Goal: Use online tool/utility: Utilize a website feature to perform a specific function

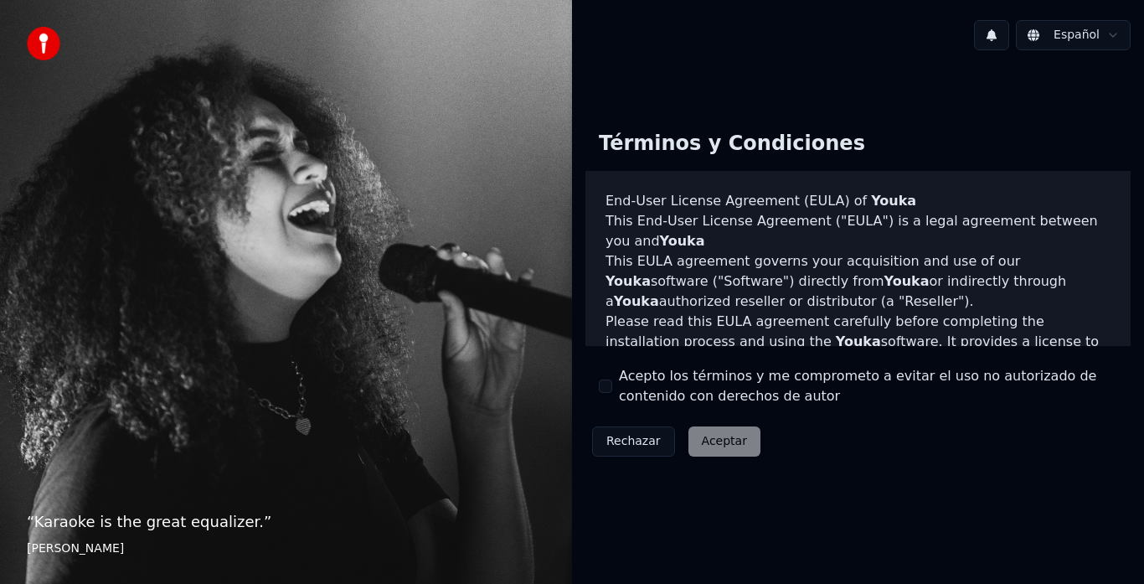
click at [611, 389] on button "Acepto los términos y me comprometo a evitar el uso no autorizado de contenido …" at bounding box center [605, 385] width 13 height 13
click at [705, 440] on button "Aceptar" at bounding box center [724, 441] width 72 height 30
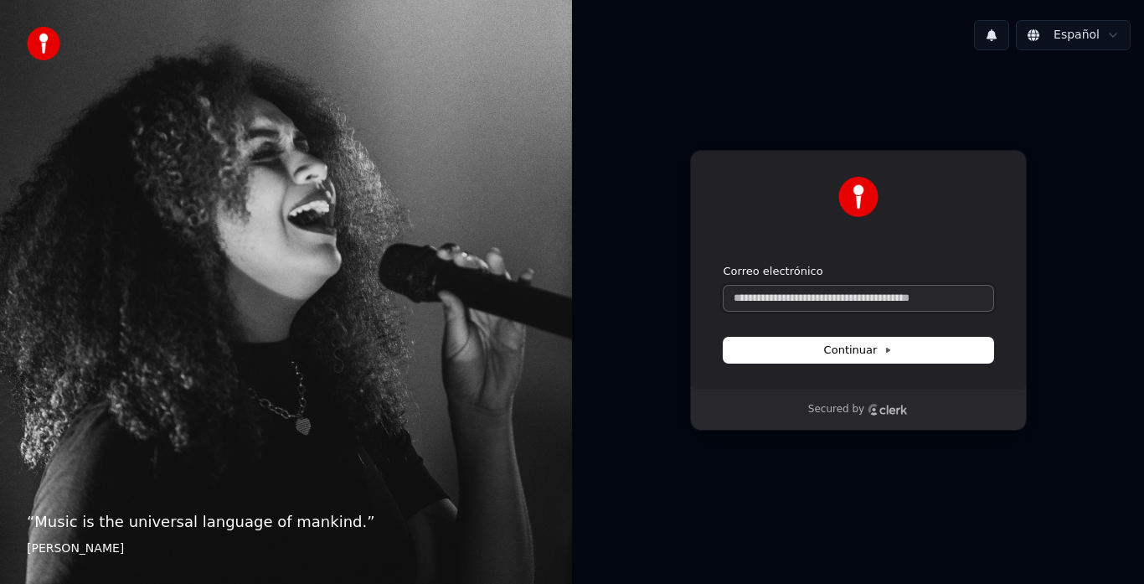
click at [835, 298] on input "Correo electrónico" at bounding box center [859, 298] width 270 height 25
click at [853, 358] on button "Continuar" at bounding box center [859, 350] width 270 height 25
type input "**********"
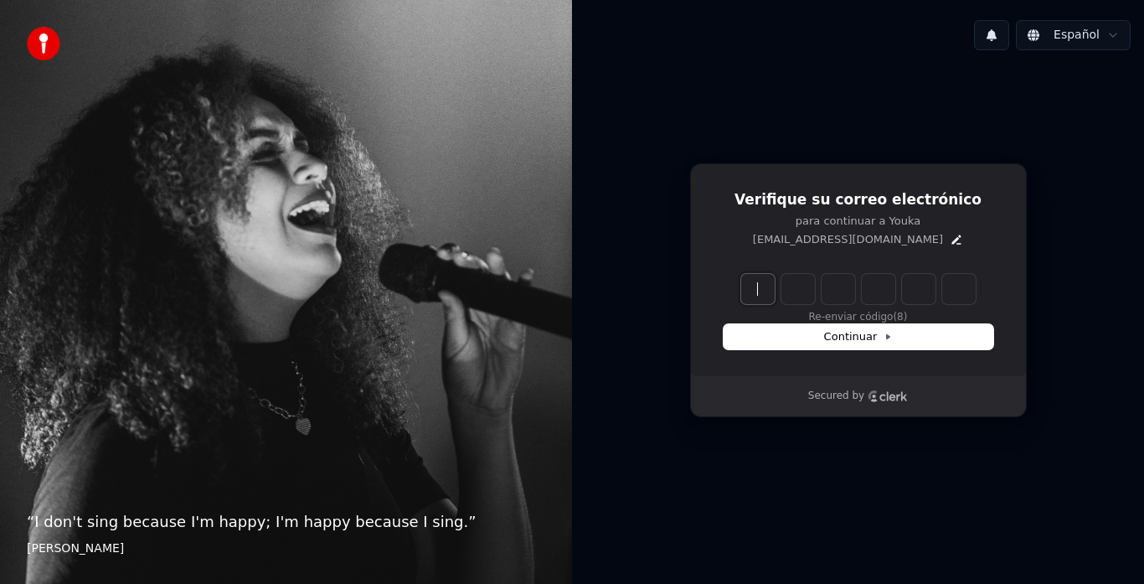
click at [764, 286] on input "Enter verification code" at bounding box center [875, 289] width 268 height 30
type input "******"
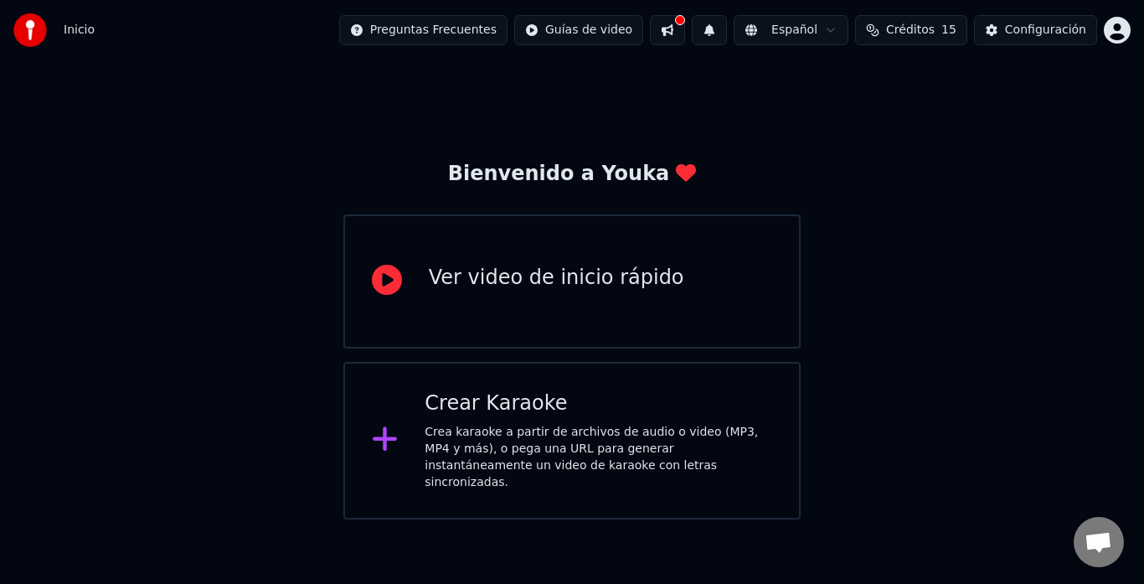
click at [526, 441] on div "Crea karaoke a partir de archivos de audio o video (MP3, MP4 y más), o pega una…" at bounding box center [599, 457] width 348 height 67
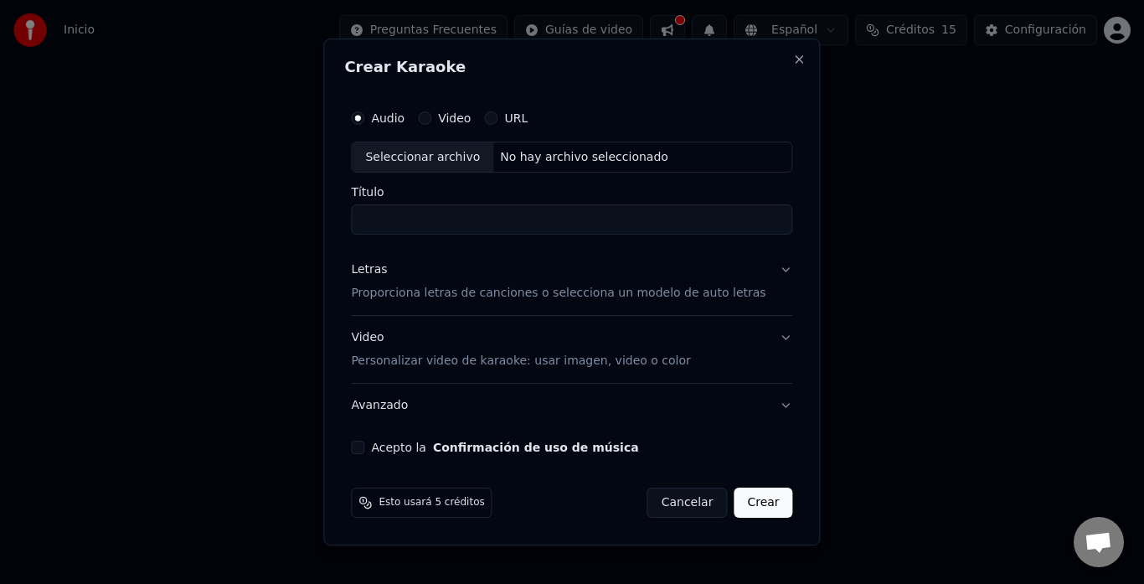
click at [471, 157] on div "Seleccionar archivo" at bounding box center [423, 157] width 142 height 30
type input "**********"
drag, startPoint x: 751, startPoint y: 503, endPoint x: 741, endPoint y: 304, distance: 199.6
click at [741, 304] on form "**********" at bounding box center [571, 310] width 455 height 430
click at [616, 296] on p "Proporciona letras de canciones o selecciona un modelo de auto letras" at bounding box center [558, 294] width 415 height 17
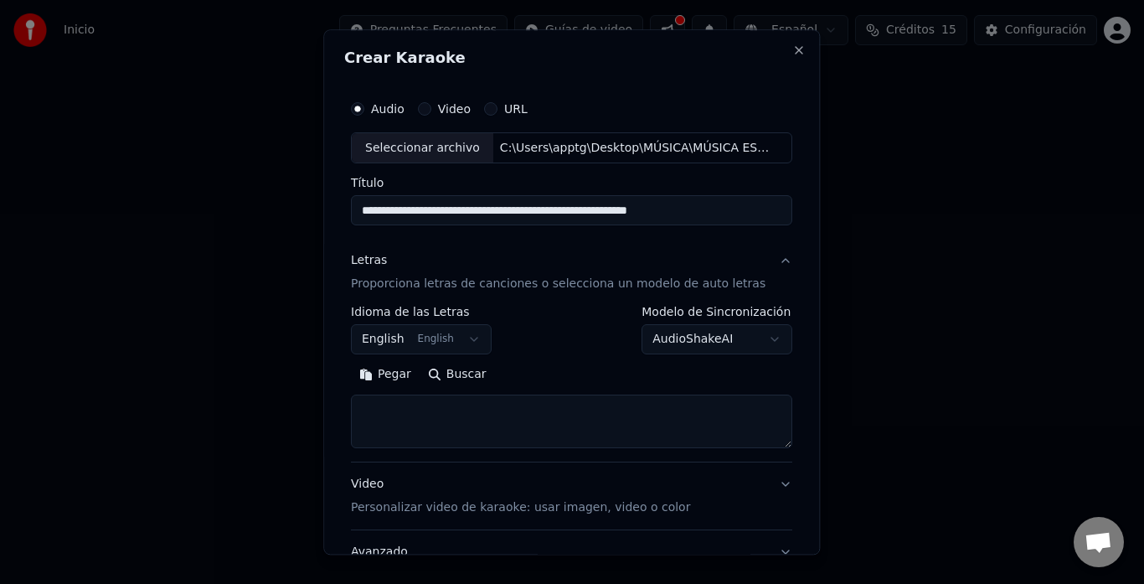
click at [468, 342] on button "English English" at bounding box center [421, 340] width 141 height 30
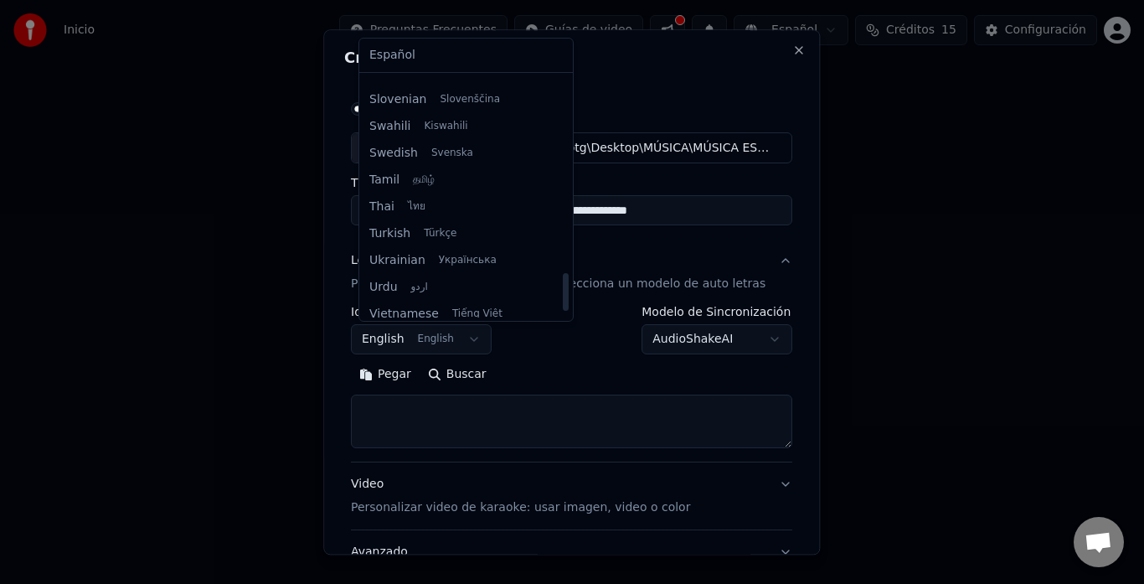
scroll to position [1286, 0]
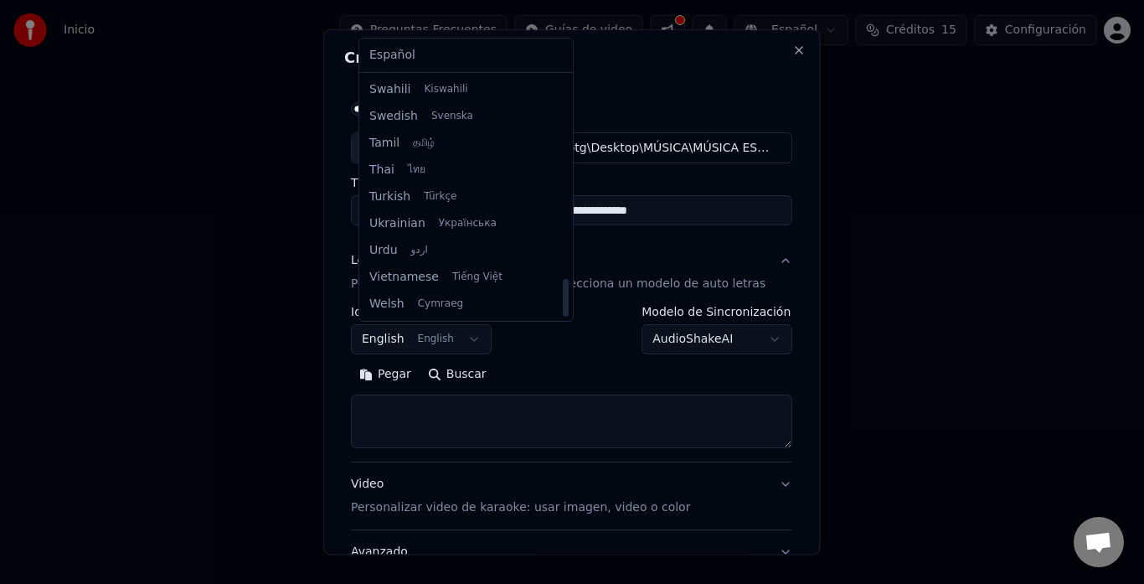
drag, startPoint x: 544, startPoint y: 137, endPoint x: 534, endPoint y: 313, distance: 177.0
click at [563, 313] on div at bounding box center [566, 298] width 6 height 38
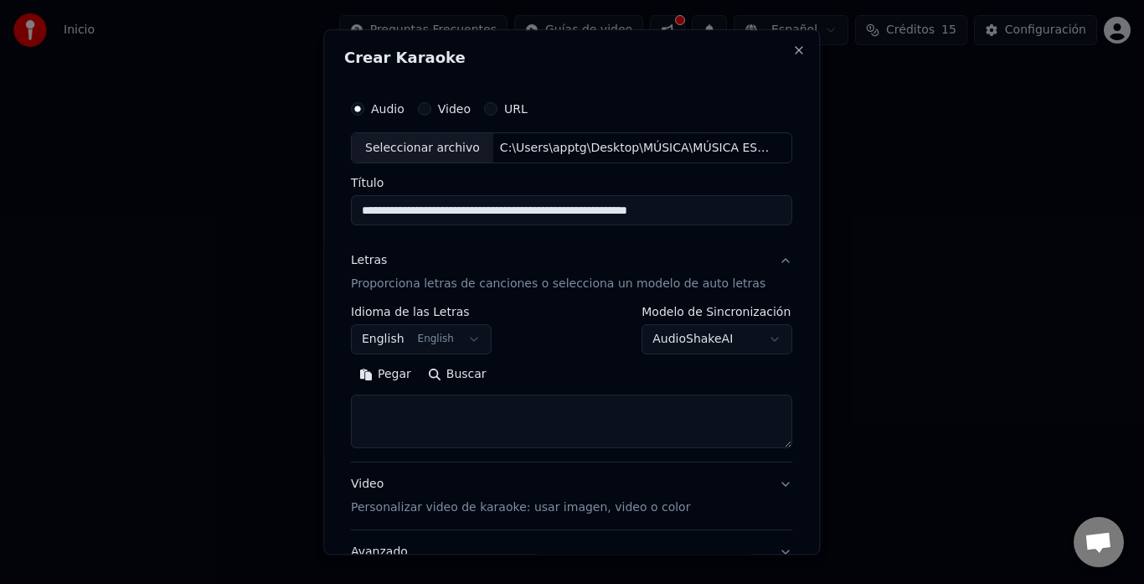
click at [532, 347] on body "**********" at bounding box center [572, 259] width 1144 height 519
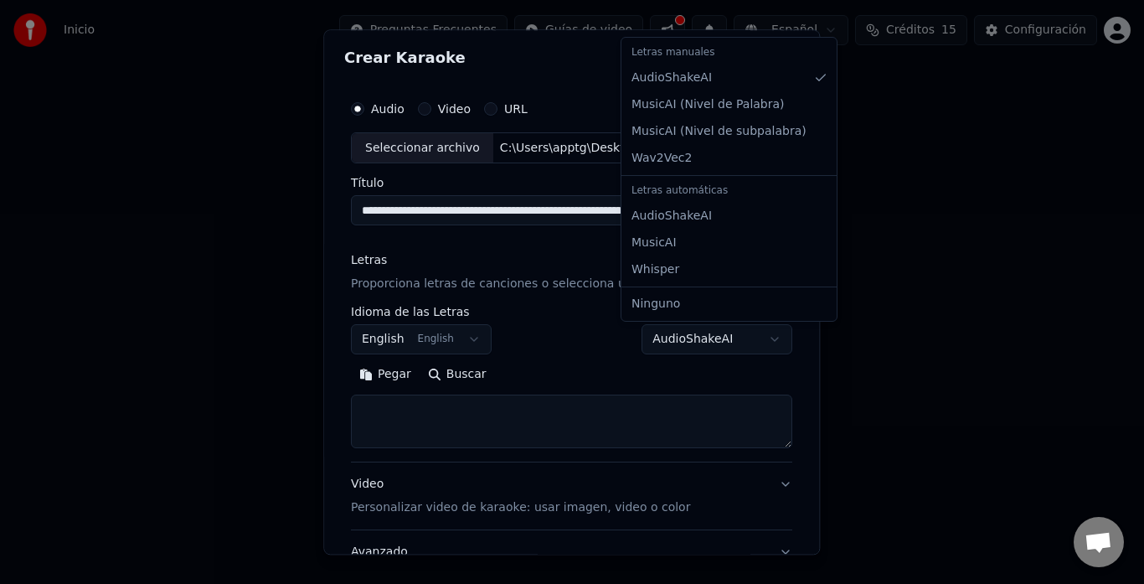
click at [758, 340] on body "**********" at bounding box center [572, 259] width 1144 height 519
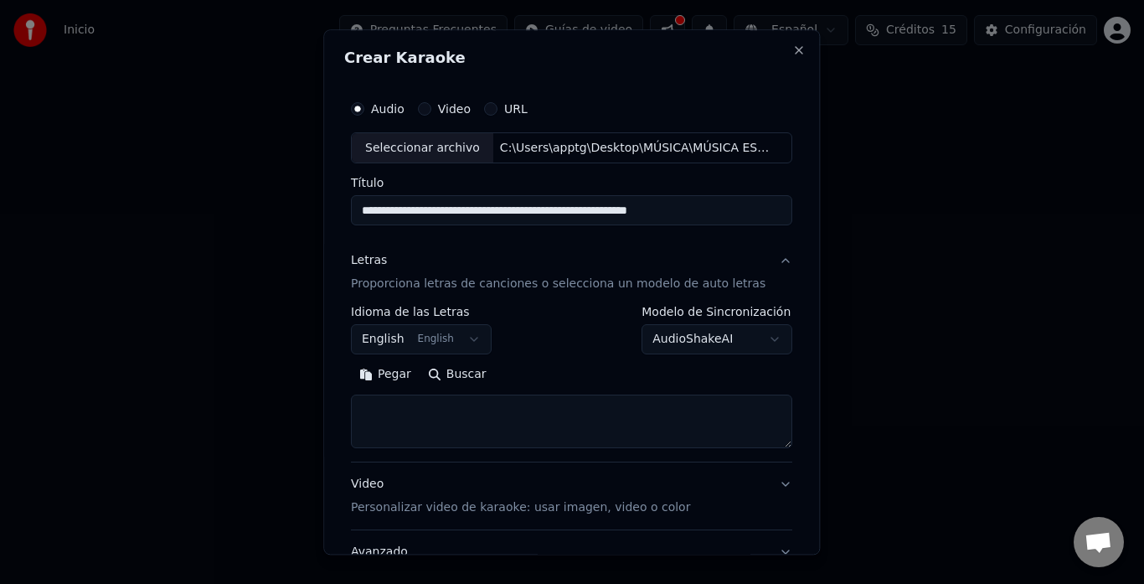
click at [529, 367] on div "Pegar Buscar" at bounding box center [571, 375] width 441 height 27
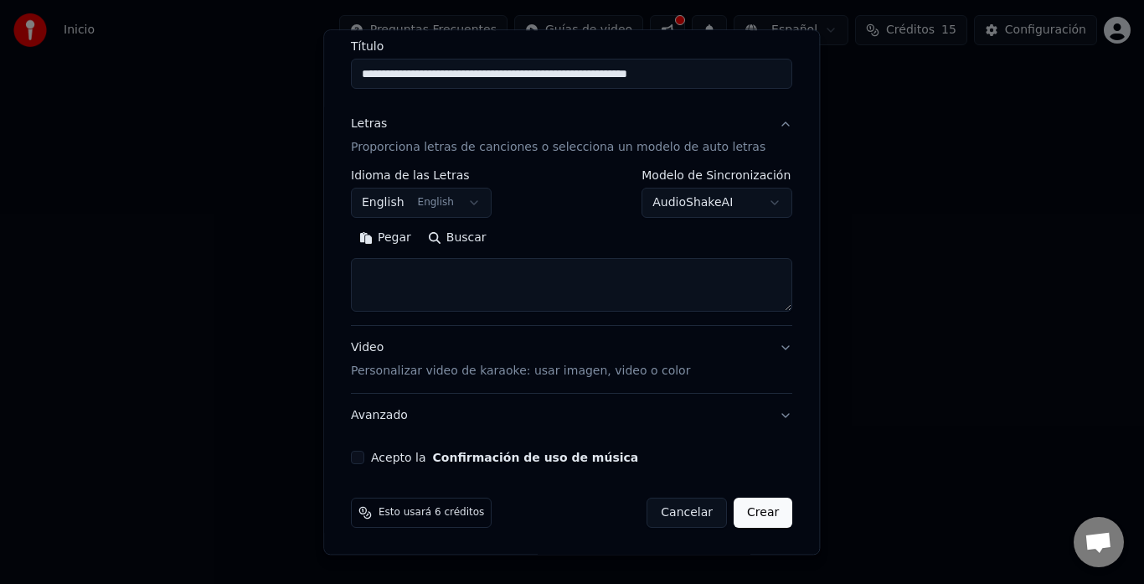
scroll to position [137, 0]
click at [750, 514] on button "Crear" at bounding box center [763, 512] width 59 height 30
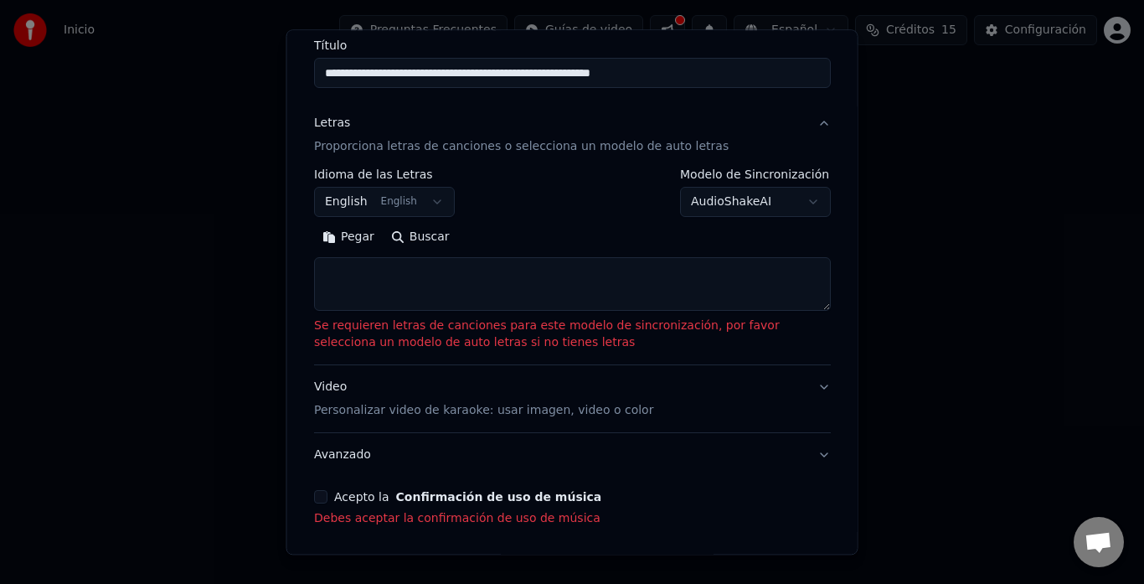
drag, startPoint x: 355, startPoint y: 235, endPoint x: 389, endPoint y: 235, distance: 34.3
click at [389, 235] on div "Pegar Buscar" at bounding box center [572, 237] width 517 height 27
click at [392, 235] on button "Buscar" at bounding box center [419, 237] width 75 height 27
type textarea "**********"
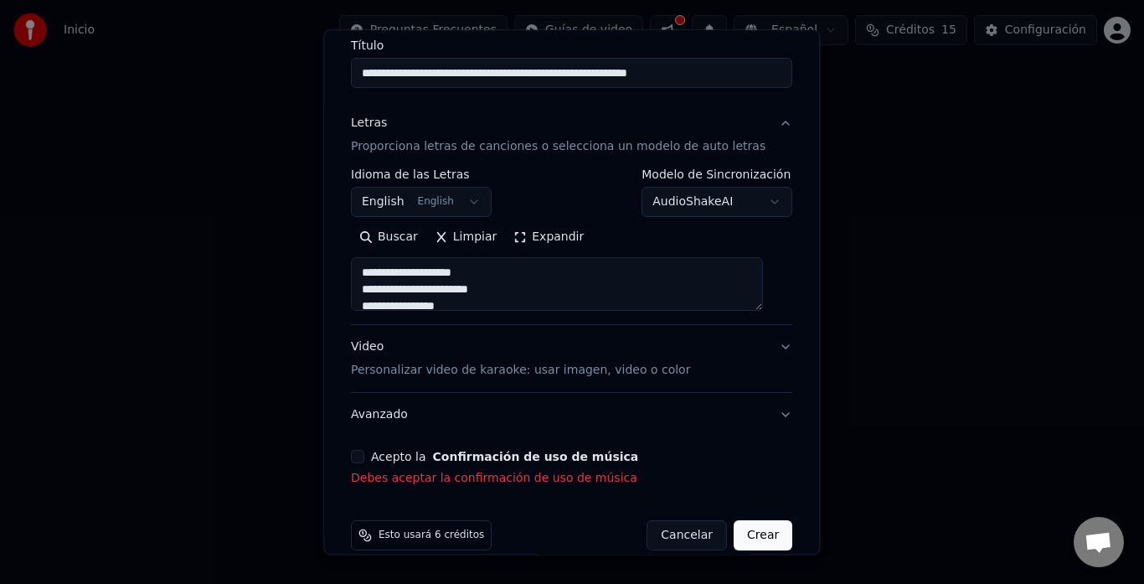
scroll to position [161, 0]
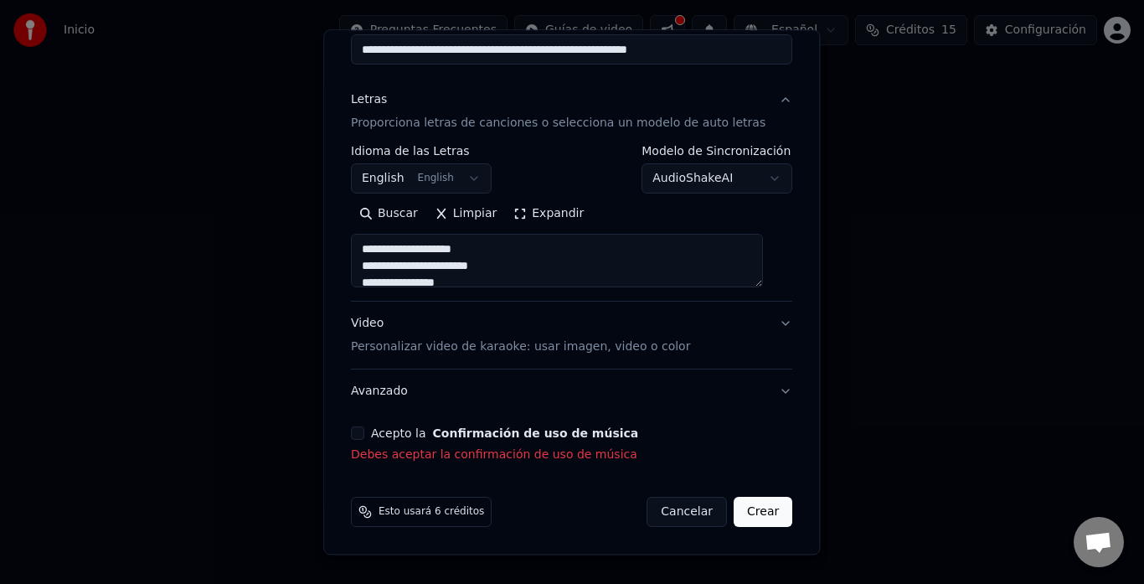
click at [369, 441] on div "Acepto la Confirmación de uso de música Debes aceptar la confirmación de uso de…" at bounding box center [571, 445] width 441 height 37
click at [363, 438] on button "Acepto la Confirmación de uso de música" at bounding box center [357, 433] width 13 height 13
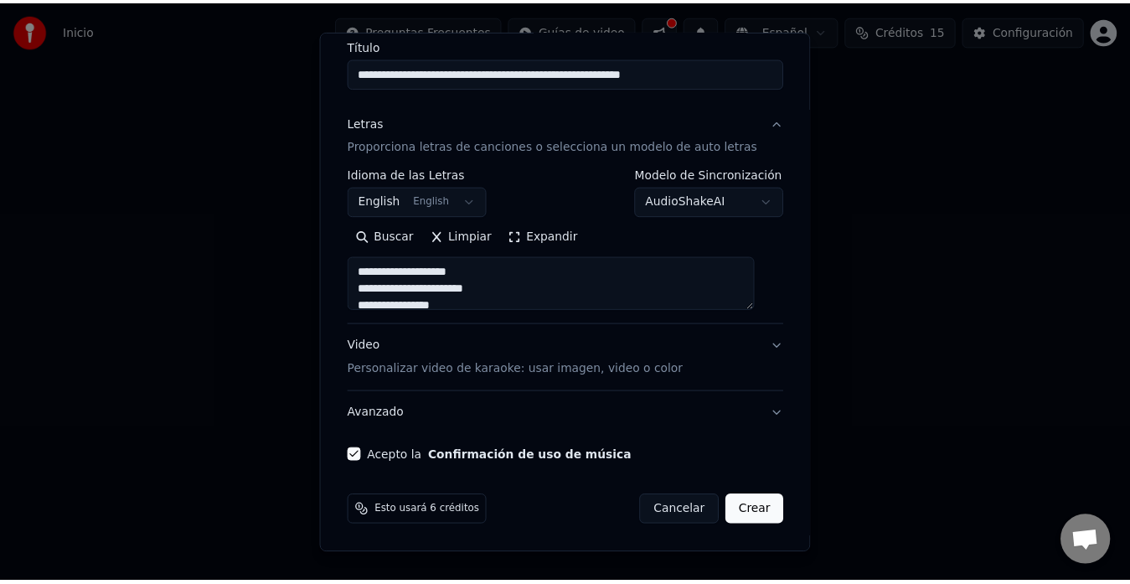
scroll to position [138, 0]
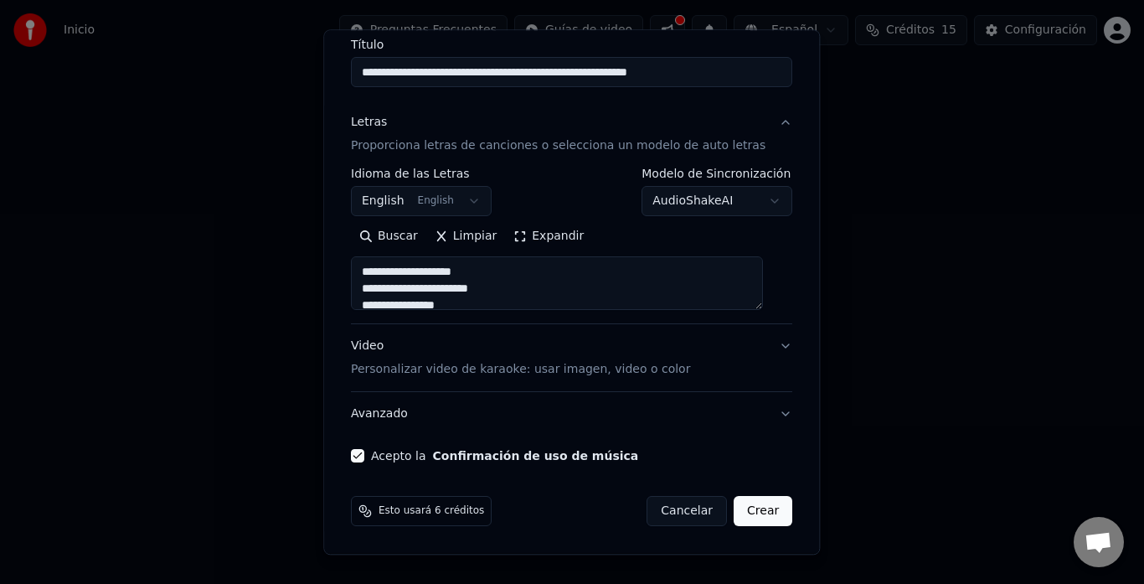
click at [745, 512] on button "Crear" at bounding box center [763, 512] width 59 height 30
select select "**"
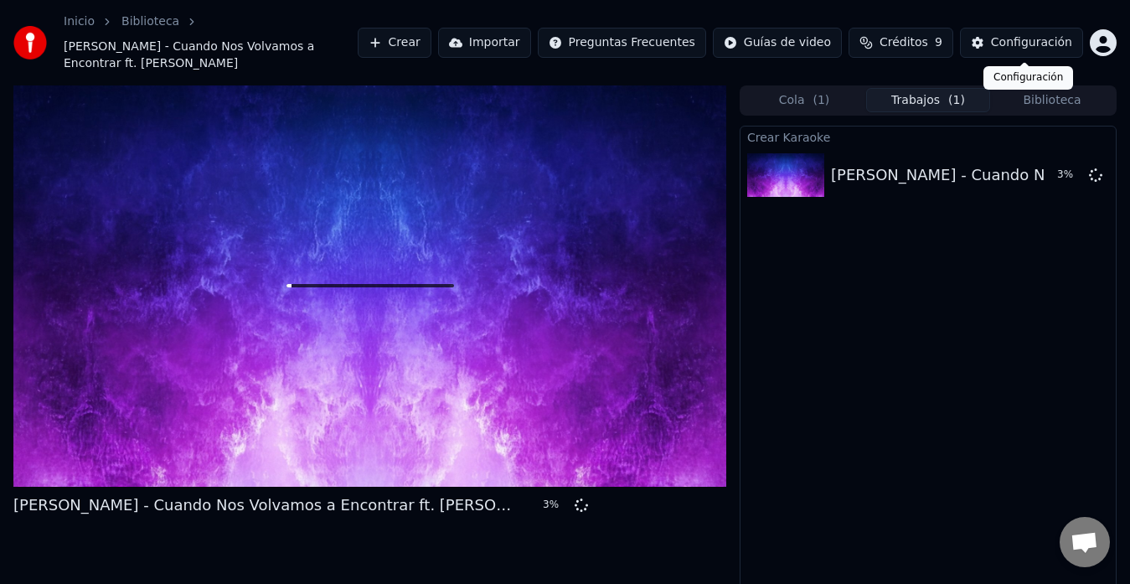
click at [1015, 42] on div "Configuración" at bounding box center [1031, 42] width 81 height 17
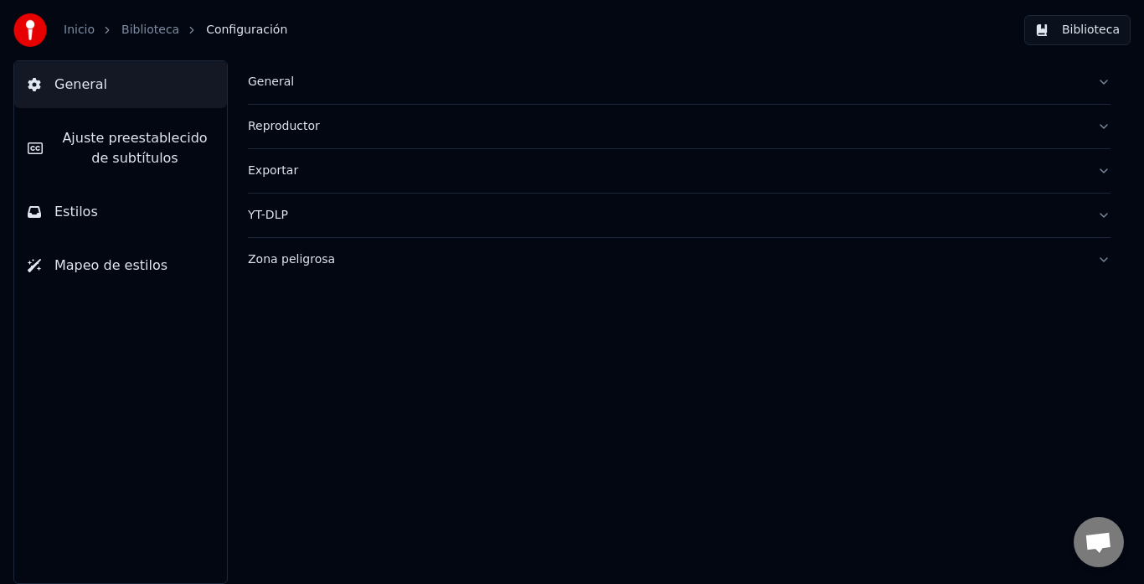
click at [1105, 126] on button "Reproductor" at bounding box center [679, 127] width 863 height 44
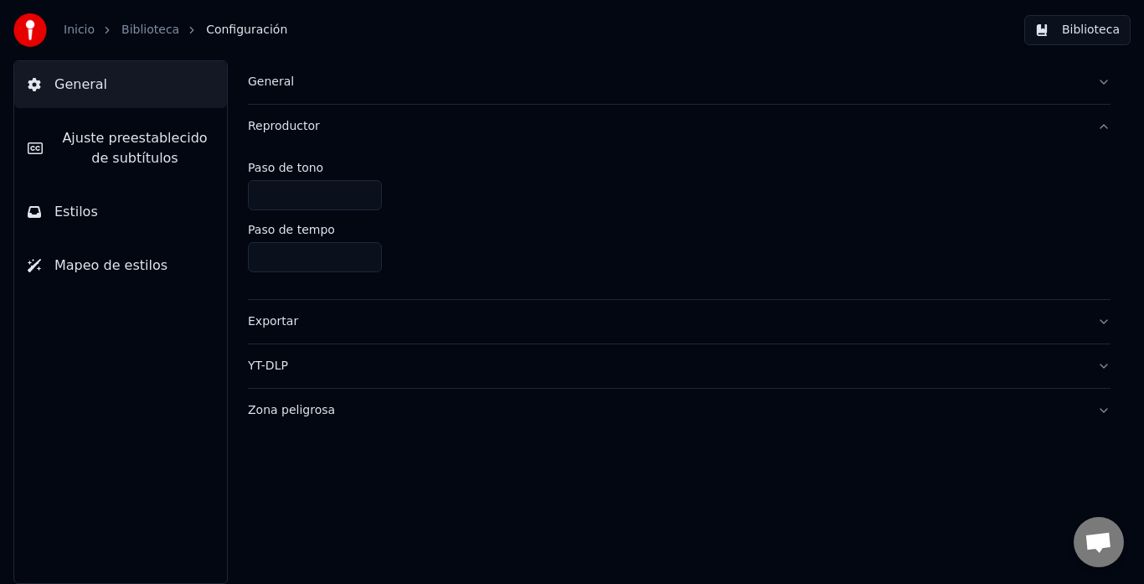
click at [1105, 126] on button "Reproductor" at bounding box center [679, 127] width 863 height 44
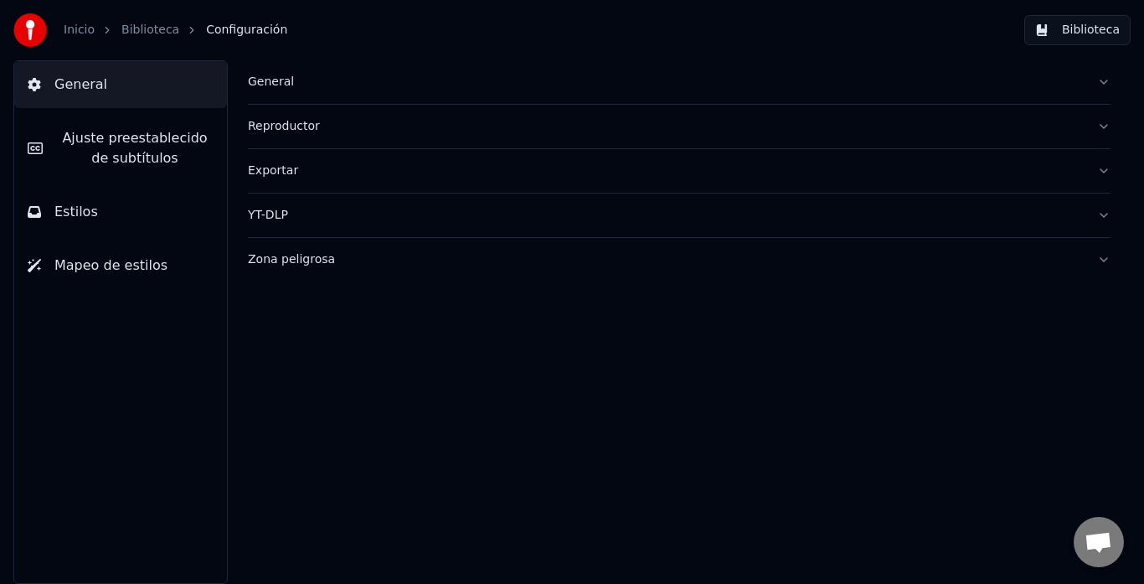
click at [1110, 83] on button "General" at bounding box center [679, 82] width 863 height 44
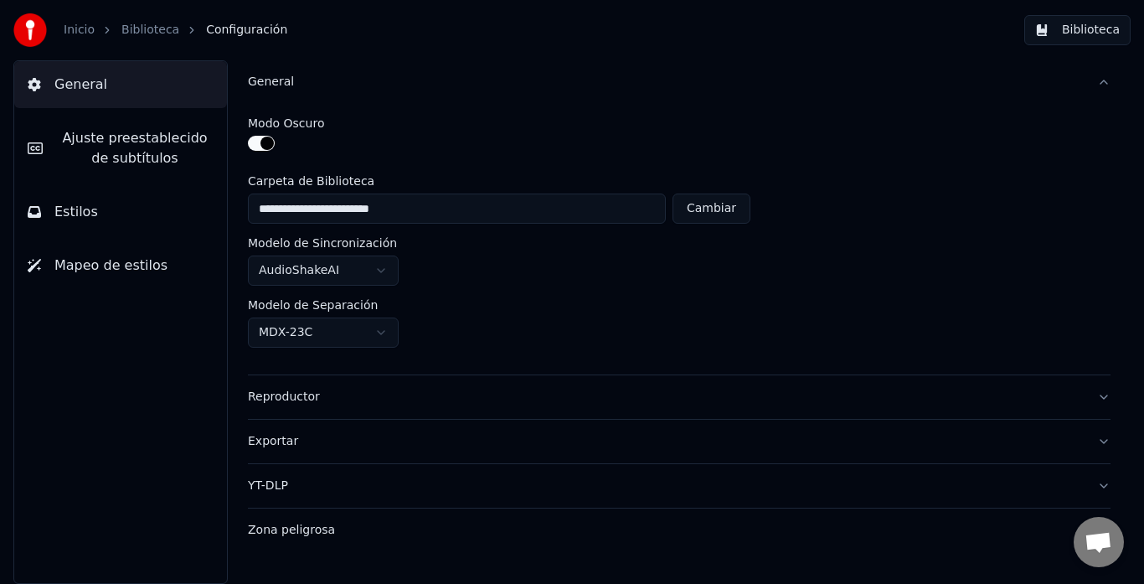
click at [1110, 83] on button "General" at bounding box center [679, 82] width 863 height 44
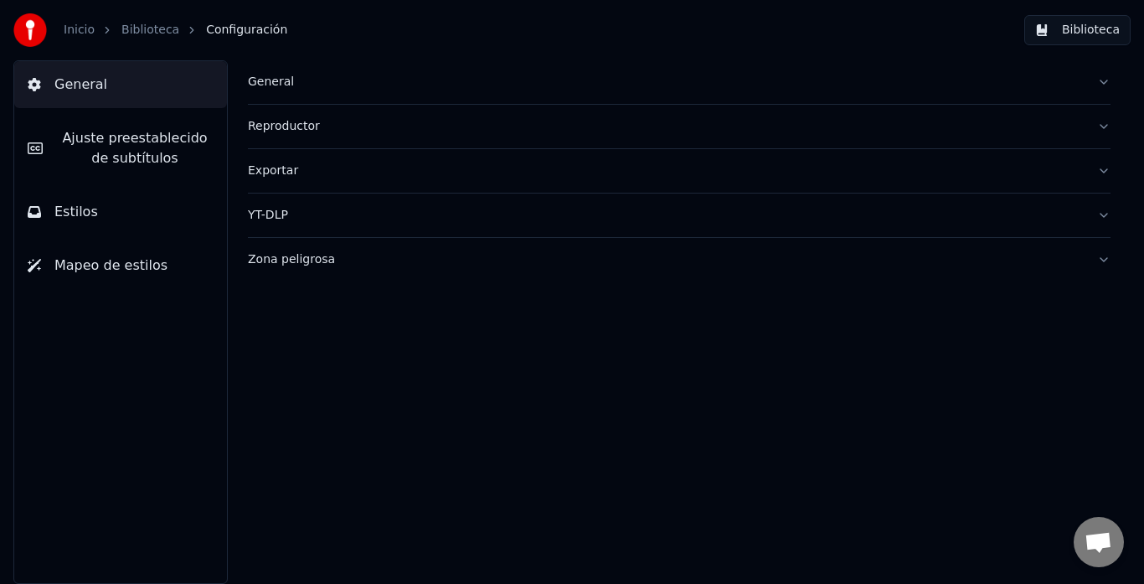
click at [80, 34] on link "Inicio" at bounding box center [79, 30] width 31 height 17
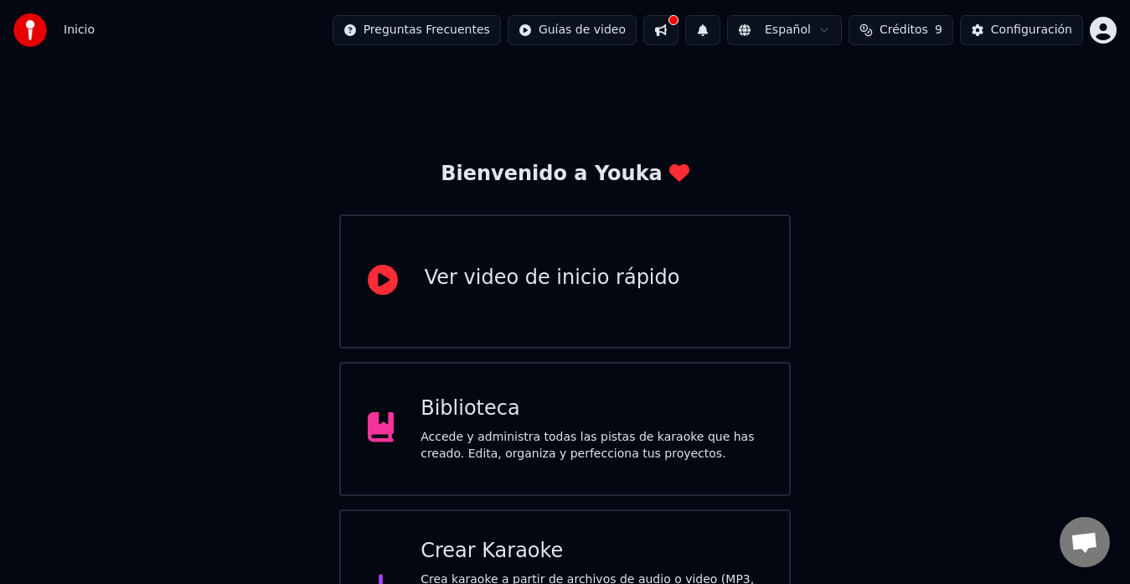
click at [678, 34] on button at bounding box center [660, 30] width 35 height 30
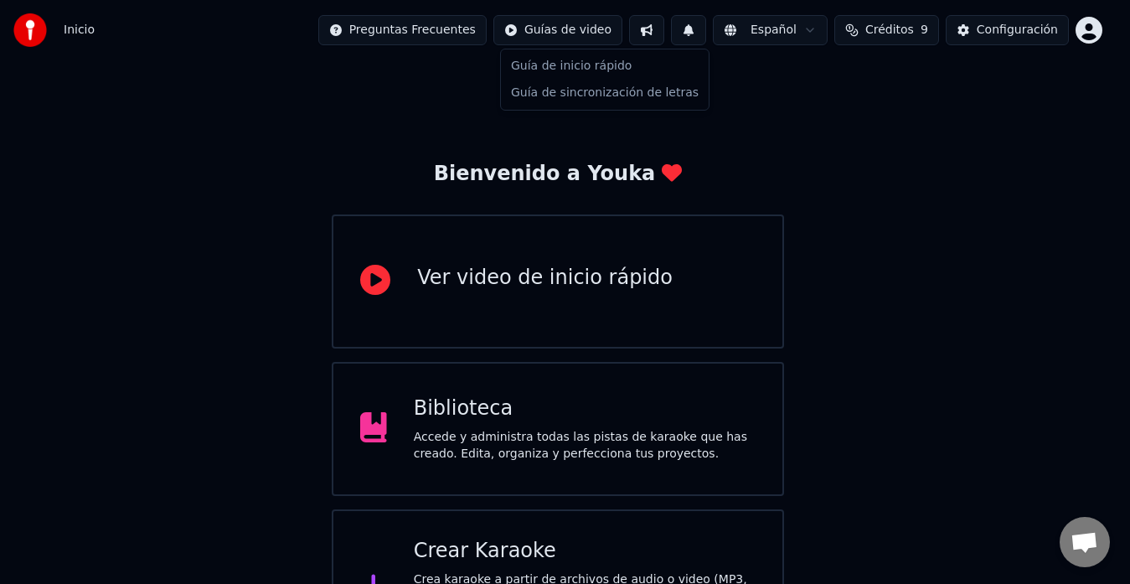
click at [620, 34] on html "Inicio Preguntas Frecuentes Guías de video Español Créditos 9 Configuración Bie…" at bounding box center [565, 333] width 1130 height 667
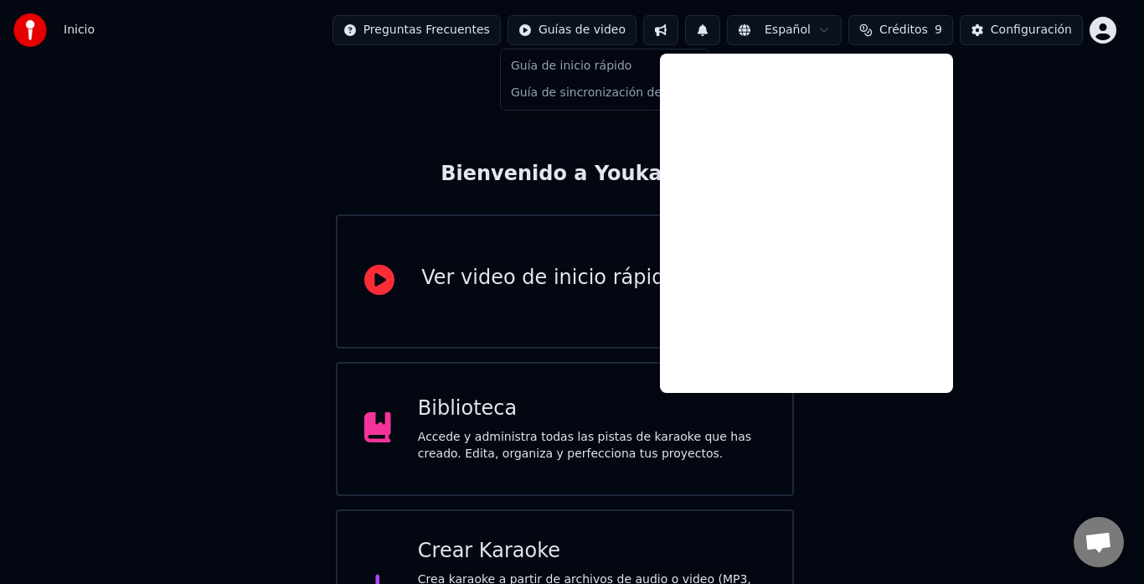
click at [674, 32] on html "Inicio Preguntas Frecuentes Guías de video Español Créditos 9 Configuración Bie…" at bounding box center [572, 333] width 1144 height 667
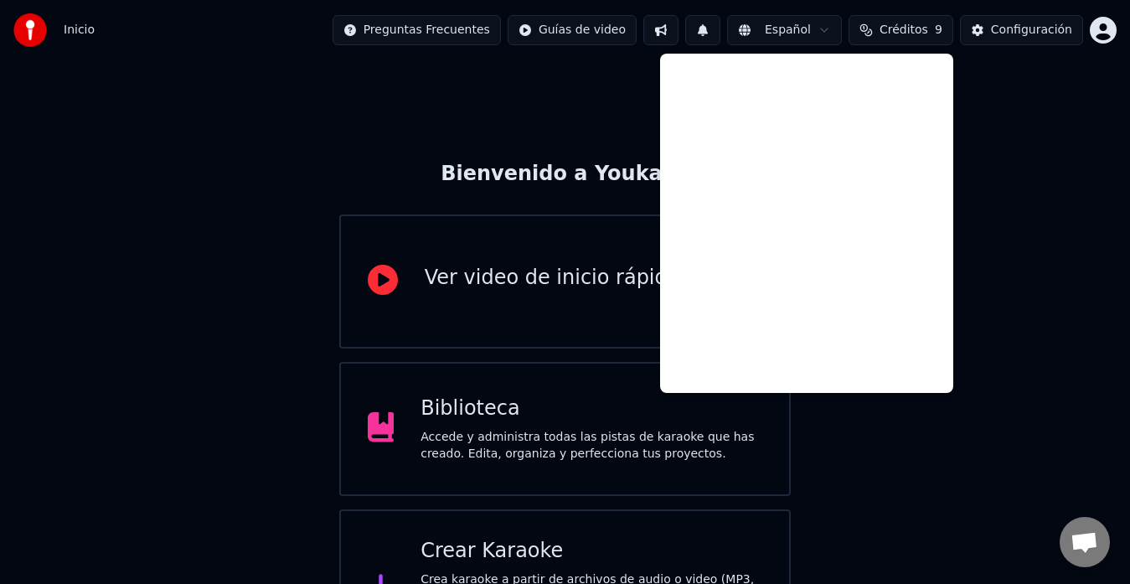
click at [1023, 114] on div "Bienvenido a Youka Ver video de inicio rápido Biblioteca Accede y administra to…" at bounding box center [565, 363] width 1130 height 606
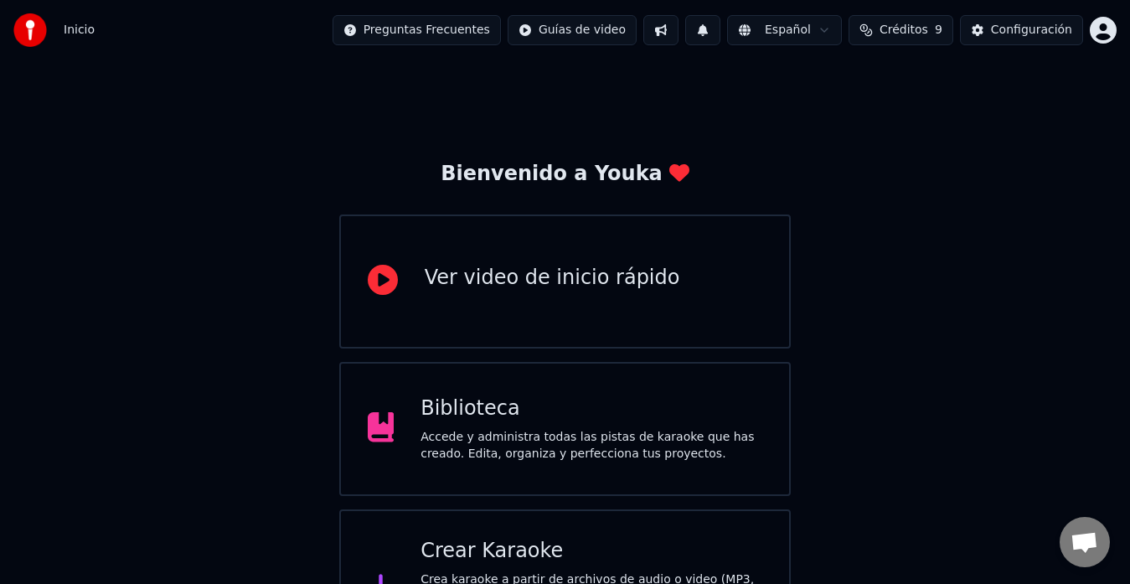
click at [595, 31] on html "Inicio Preguntas Frecuentes Guías de video Español Créditos 9 Configuración Bie…" at bounding box center [565, 333] width 1130 height 667
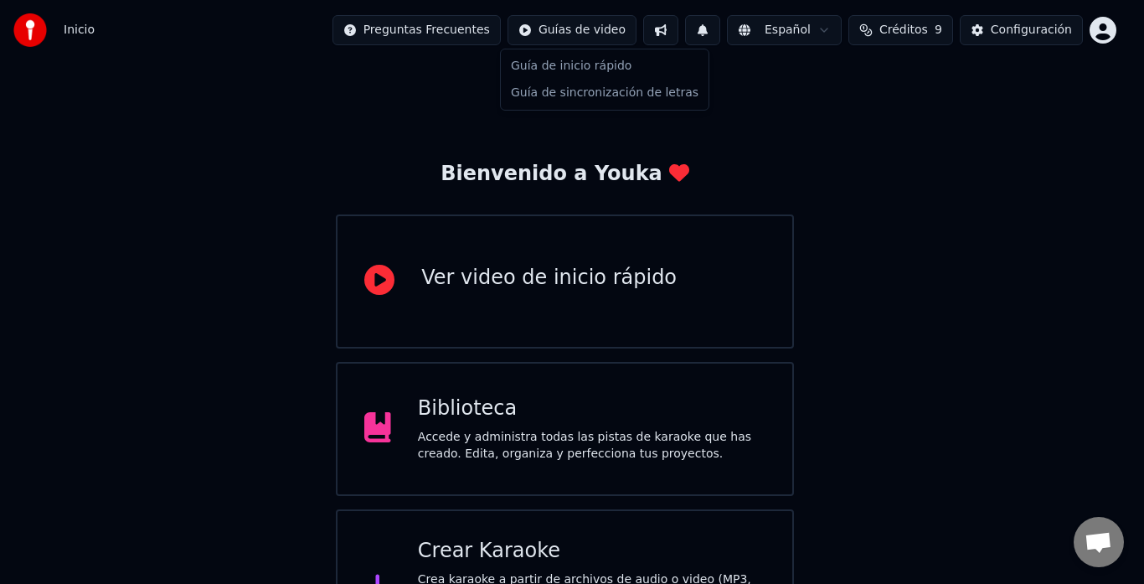
click at [1101, 34] on html "Inicio Preguntas Frecuentes Guías de video Español Créditos 9 Configuración Bie…" at bounding box center [572, 333] width 1144 height 667
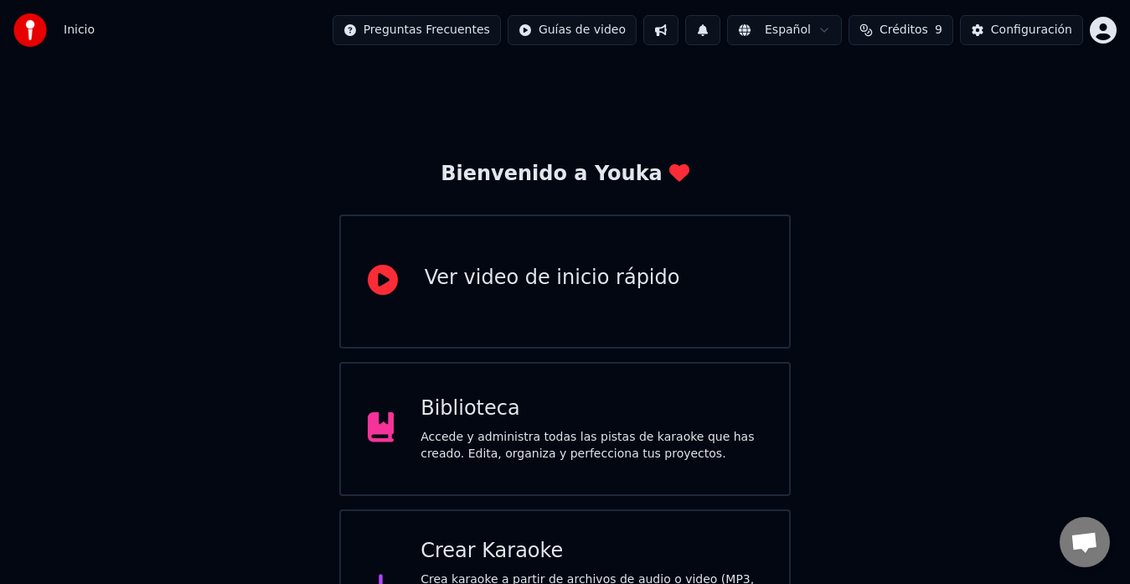
click at [1101, 34] on html "Inicio Preguntas Frecuentes Guías de video Español Créditos 9 Configuración Bie…" at bounding box center [565, 333] width 1130 height 667
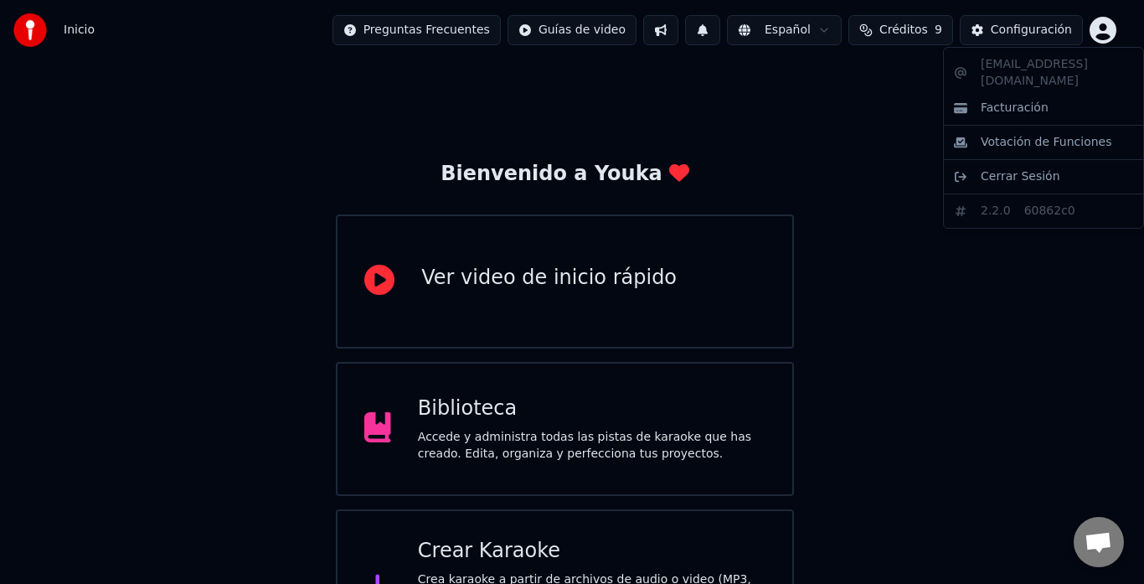
click at [1101, 34] on html "Inicio Preguntas Frecuentes Guías de video Español Créditos 9 Configuración Bie…" at bounding box center [572, 333] width 1144 height 667
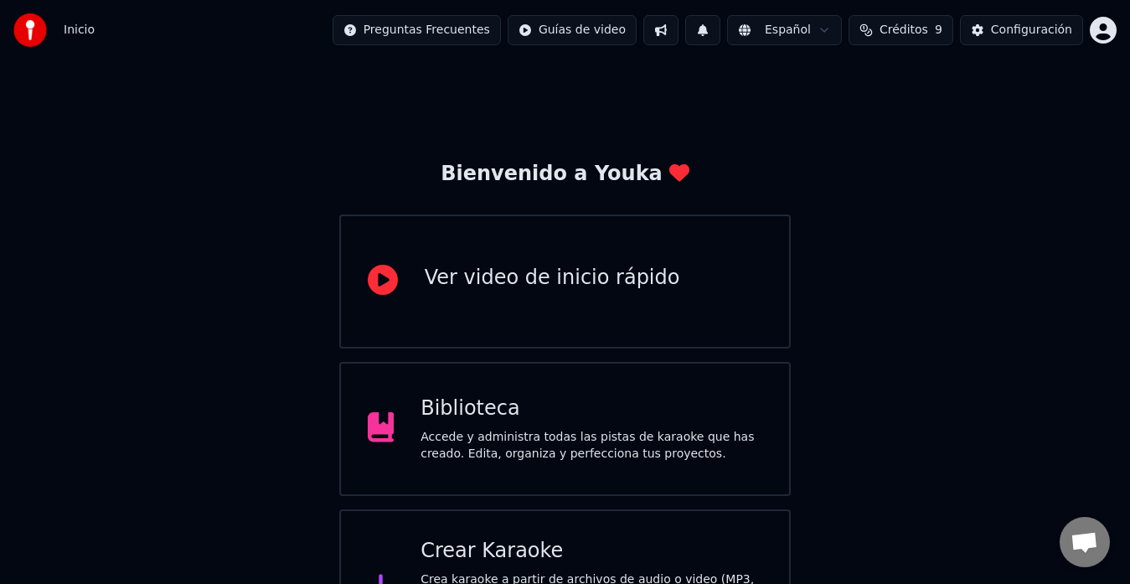
click at [815, 35] on html "Inicio Preguntas Frecuentes Guías de video Español Créditos 9 Configuración Bie…" at bounding box center [565, 333] width 1130 height 667
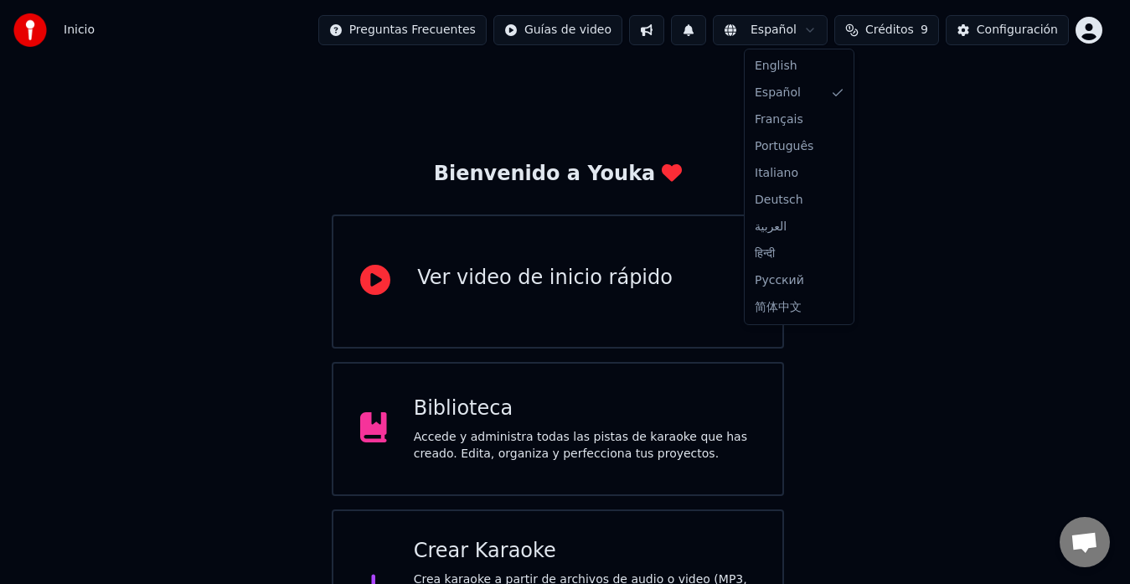
click at [815, 35] on html "Inicio Preguntas Frecuentes Guías de video Español Créditos 9 Configuración Bie…" at bounding box center [565, 333] width 1130 height 667
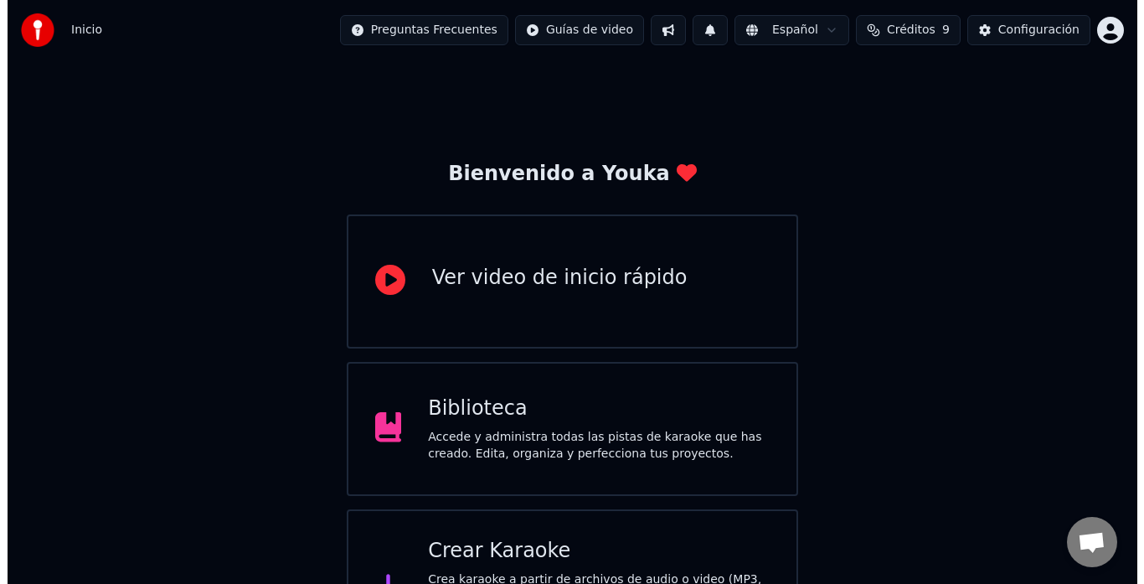
scroll to position [66, 0]
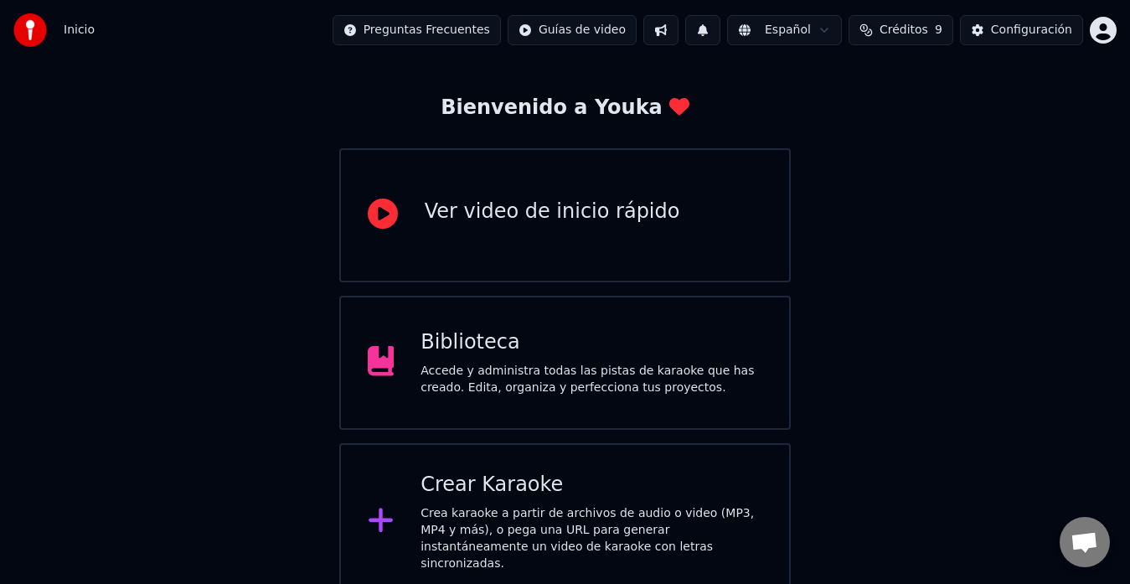
click at [491, 484] on div "Crear Karaoke" at bounding box center [591, 485] width 342 height 27
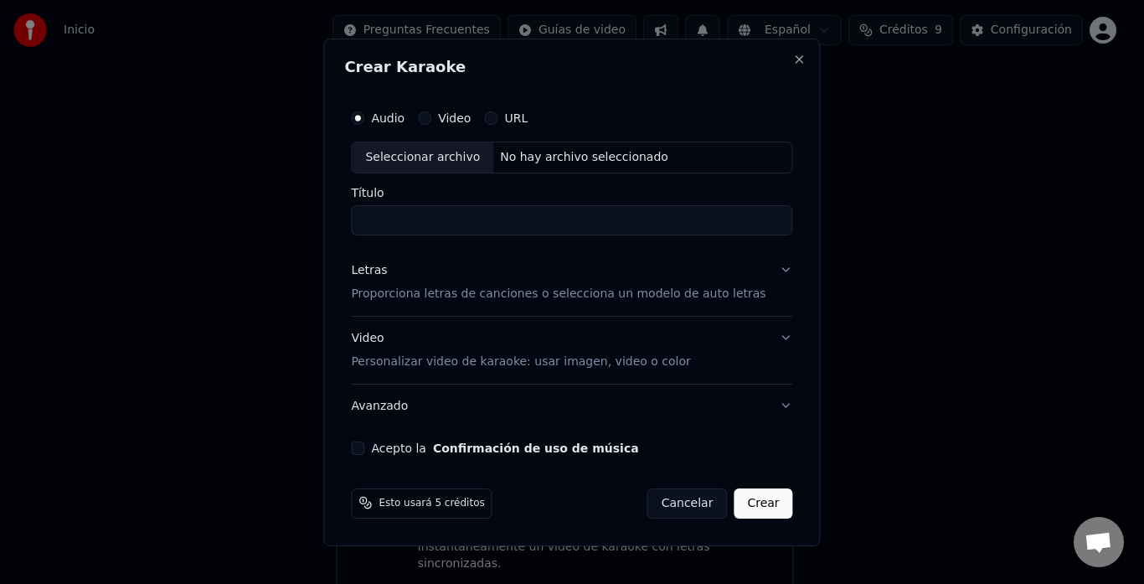
click at [468, 160] on div "Seleccionar archivo" at bounding box center [423, 157] width 142 height 30
click at [750, 500] on button "Crear" at bounding box center [763, 502] width 59 height 30
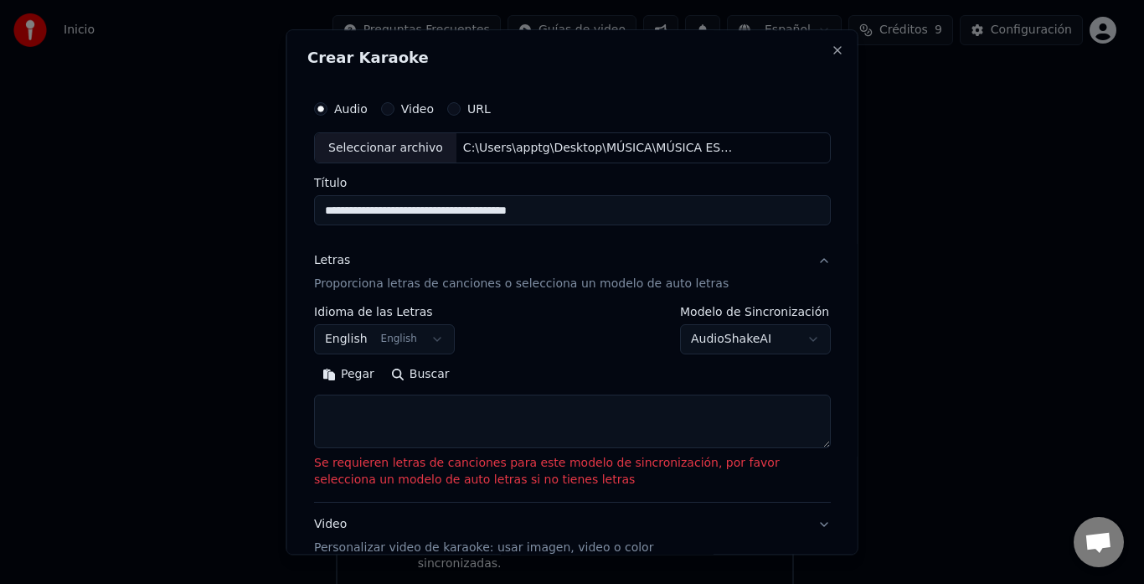
click at [407, 374] on button "Buscar" at bounding box center [419, 375] width 75 height 27
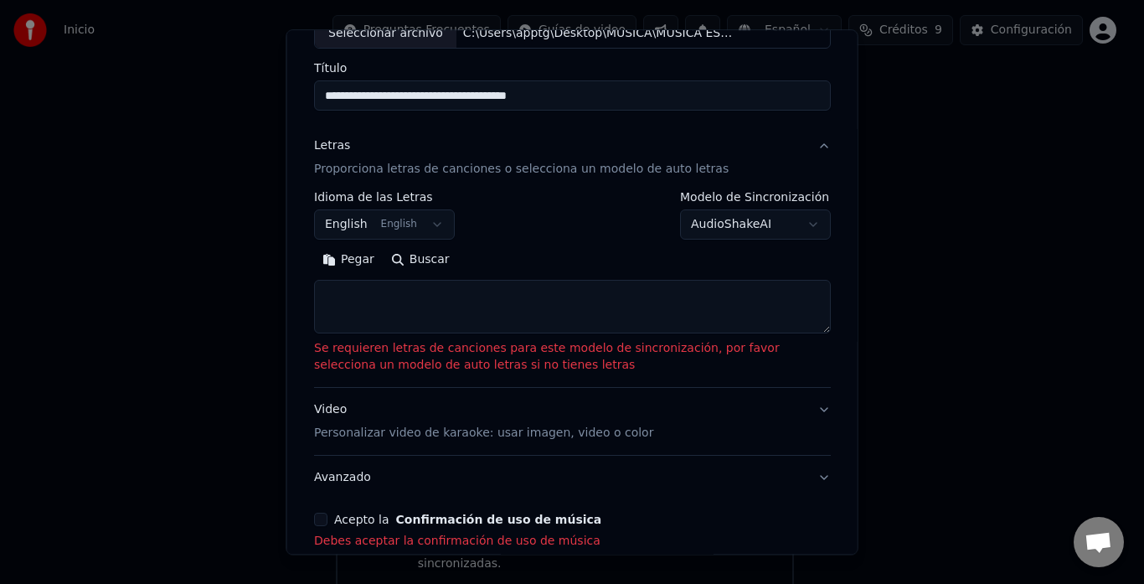
scroll to position [168, 0]
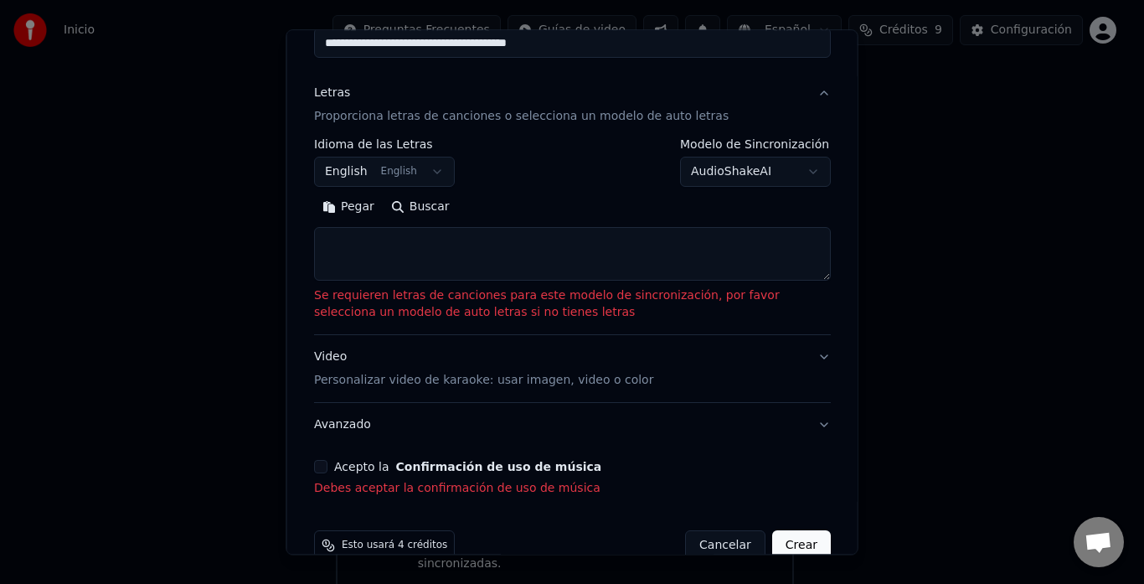
click at [428, 205] on button "Buscar" at bounding box center [419, 207] width 75 height 27
click at [328, 465] on div "Acepto la Confirmación de uso de música" at bounding box center [572, 467] width 517 height 13
click at [322, 466] on button "Acepto la Confirmación de uso de música" at bounding box center [320, 467] width 13 height 13
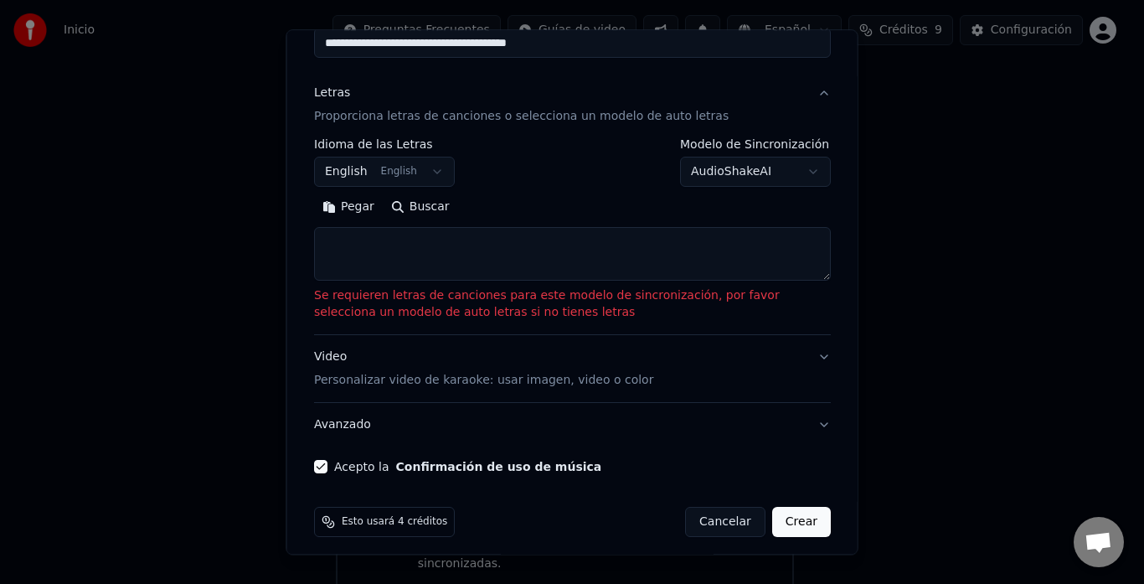
click at [369, 253] on textarea at bounding box center [572, 255] width 517 height 54
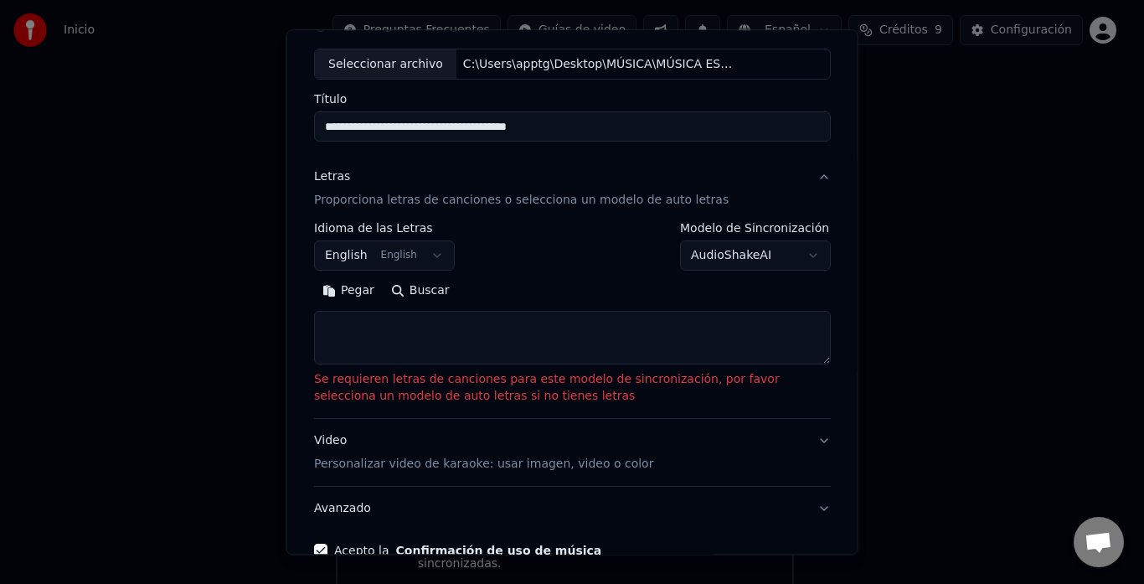
scroll to position [0, 0]
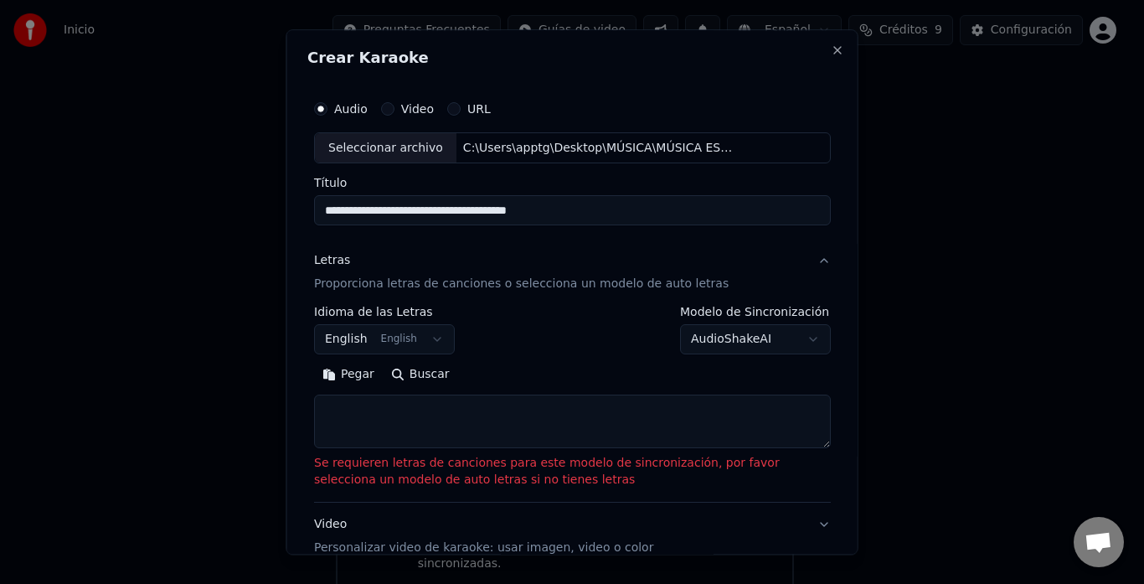
click at [407, 147] on div "Seleccionar archivo" at bounding box center [386, 148] width 142 height 30
type input "**********"
click at [419, 371] on button "Buscar" at bounding box center [419, 375] width 75 height 27
type textarea "**********"
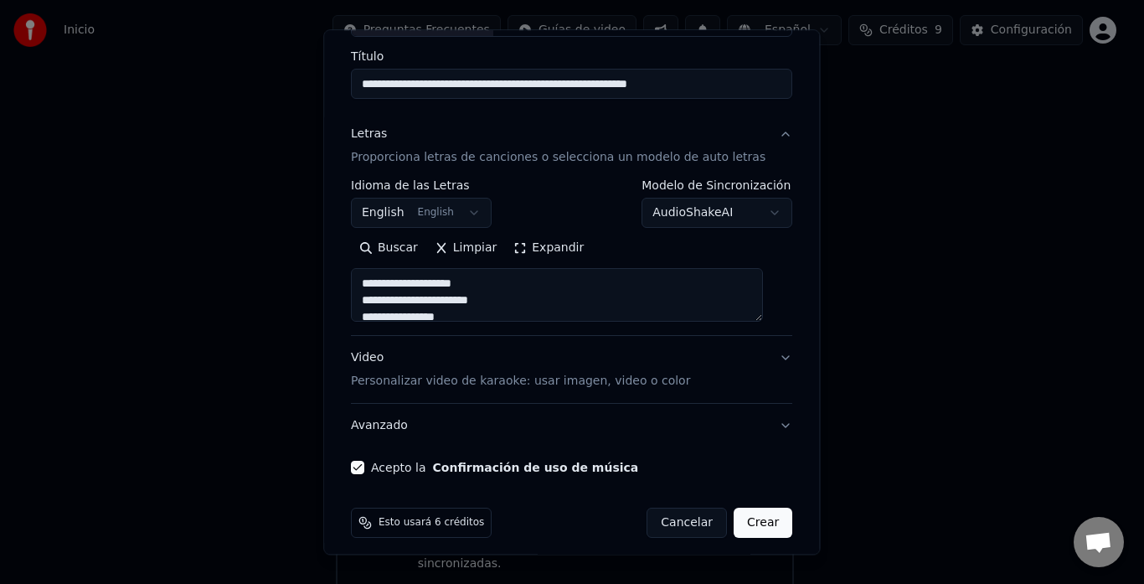
scroll to position [137, 0]
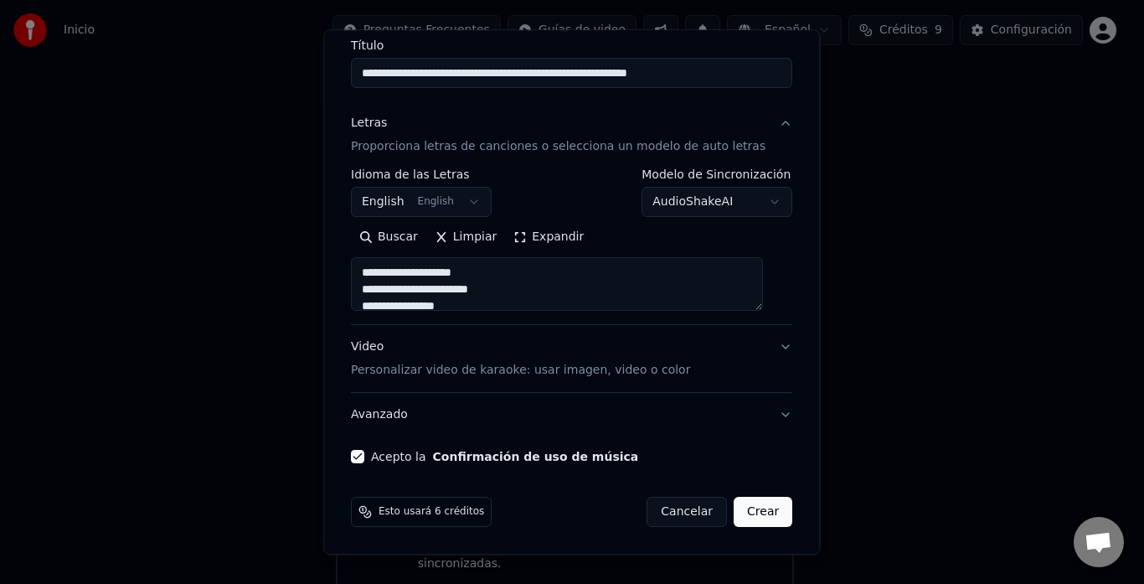
click at [744, 511] on button "Crear" at bounding box center [763, 512] width 59 height 30
select select "**"
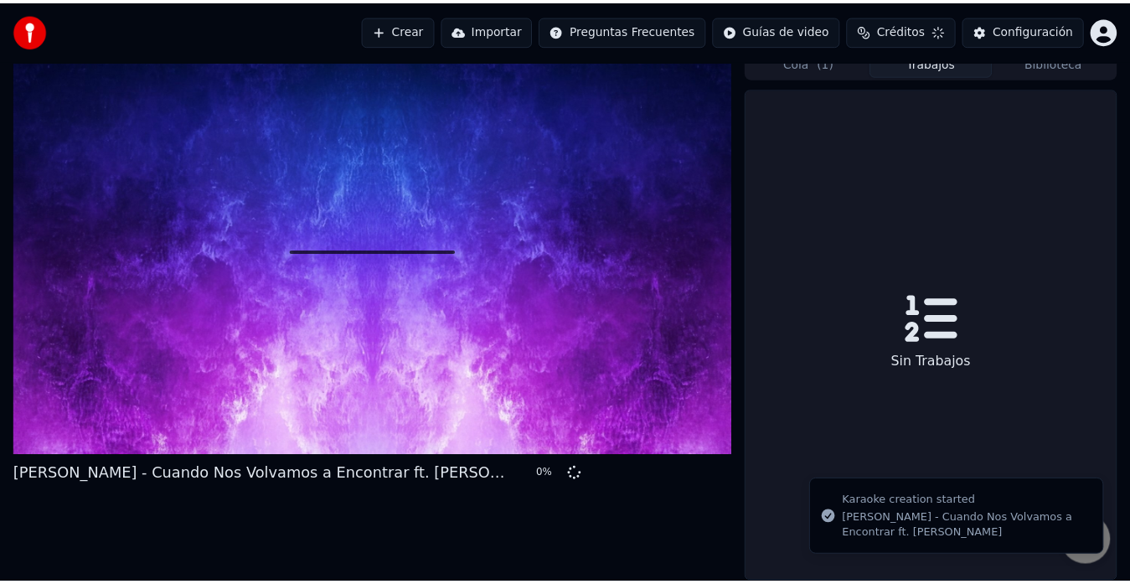
scroll to position [38, 0]
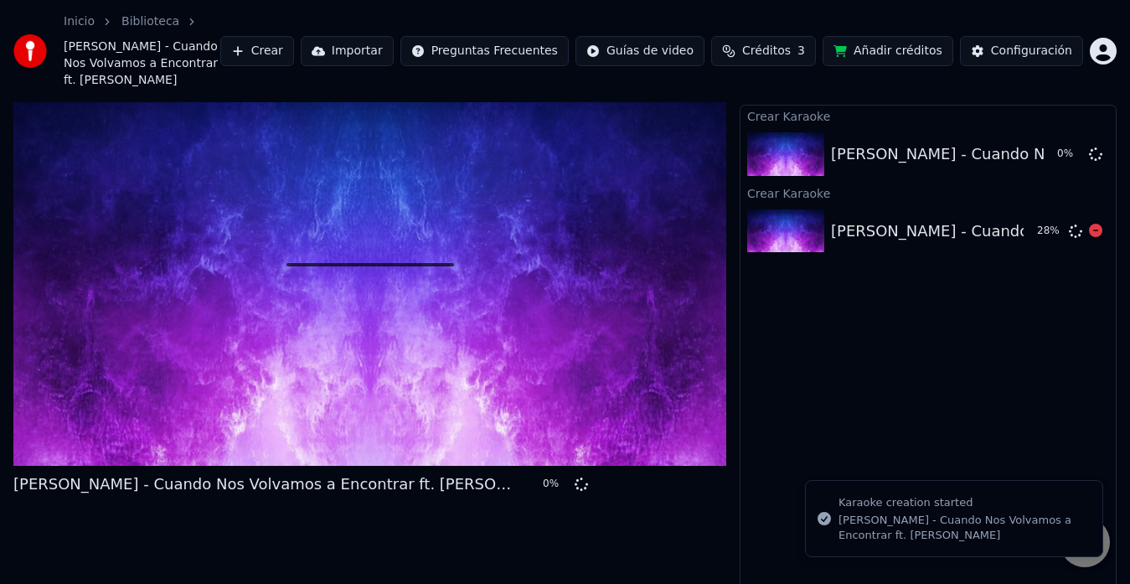
click at [956, 225] on div "Carlos Vives - Cuando Nos Volvamos a Encontrar ft. Marc Anthony" at bounding box center [1106, 230] width 551 height 23
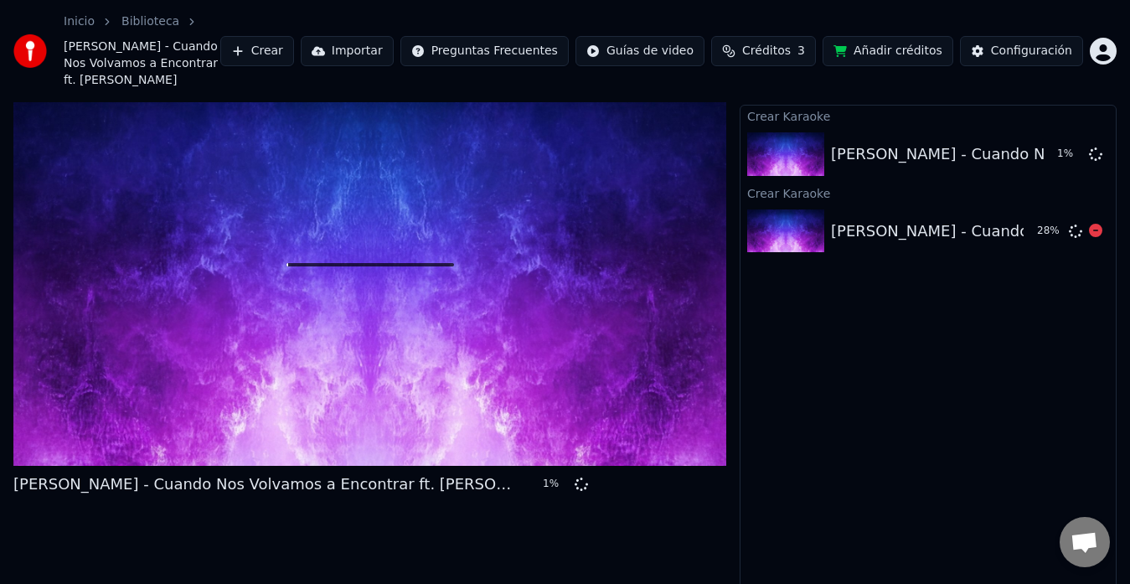
click at [858, 219] on div "Carlos Vives - Cuando Nos Volvamos a Encontrar ft. Marc Anthony" at bounding box center [1106, 230] width 551 height 23
click at [1095, 147] on icon at bounding box center [1095, 153] width 13 height 13
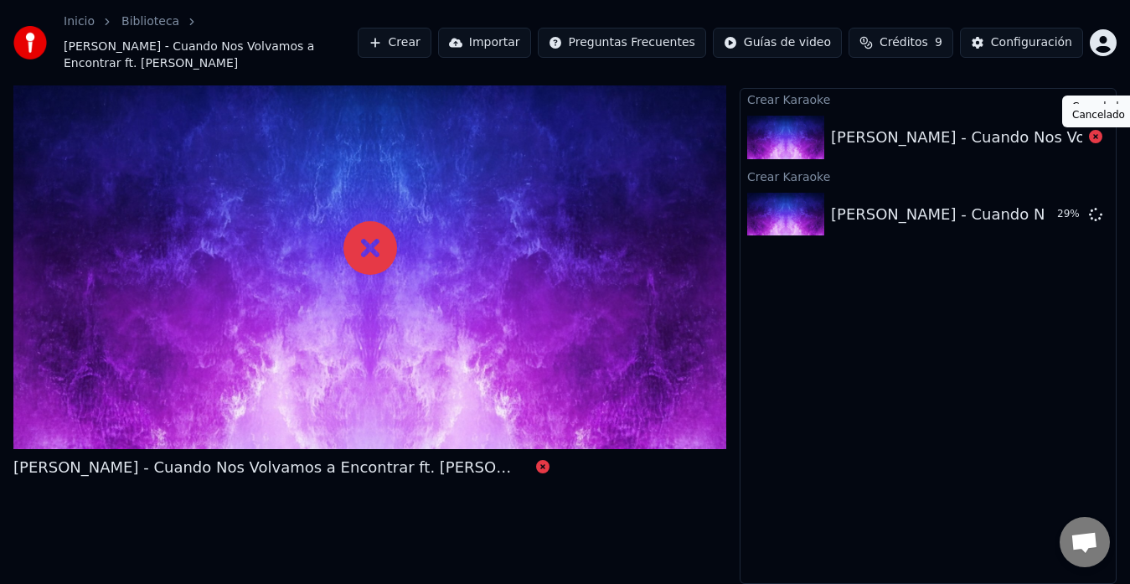
click at [1093, 137] on icon at bounding box center [1095, 136] width 13 height 13
click at [1097, 137] on icon at bounding box center [1095, 136] width 13 height 13
click at [833, 221] on div "Carlos Vives - Cuando Nos Volvamos a Encontrar ft. Marc Anthony" at bounding box center [1106, 214] width 551 height 23
click at [780, 214] on img at bounding box center [785, 215] width 77 height 44
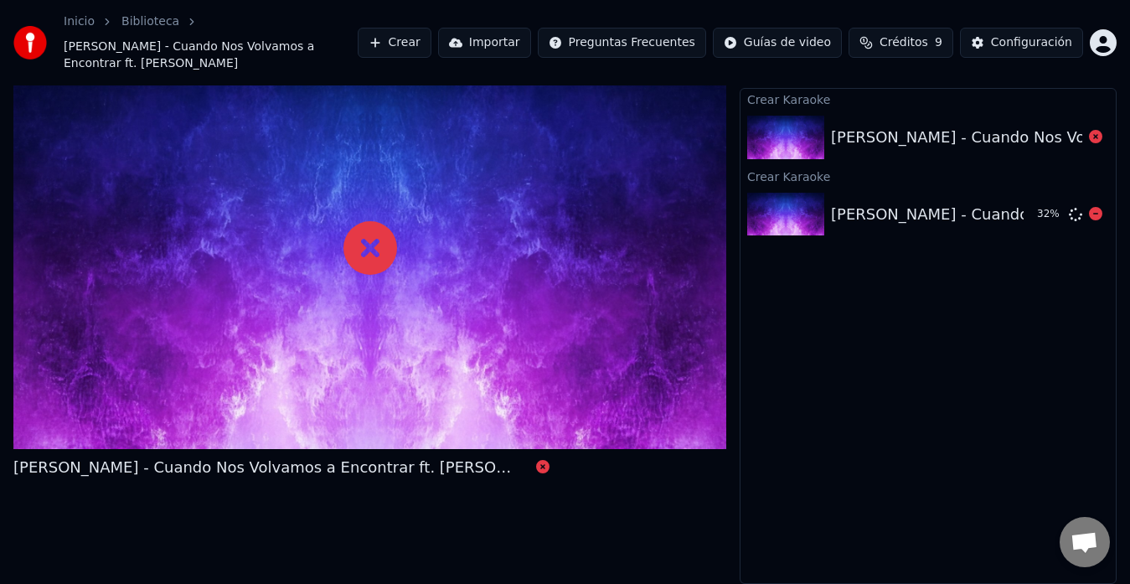
click at [780, 214] on img at bounding box center [785, 215] width 77 height 44
click at [536, 467] on icon at bounding box center [542, 466] width 13 height 13
click at [372, 246] on icon at bounding box center [370, 248] width 54 height 54
